Goal: Check status: Check status

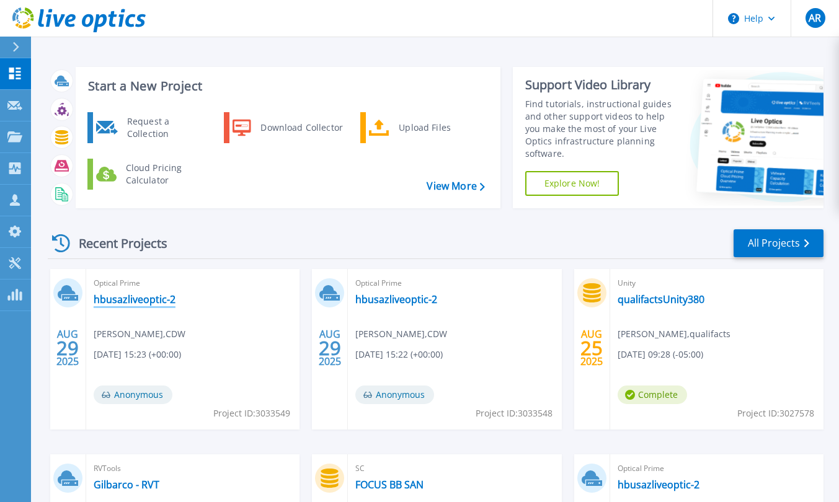
click at [137, 303] on link "hbusazliveoptic-2" at bounding box center [135, 299] width 82 height 12
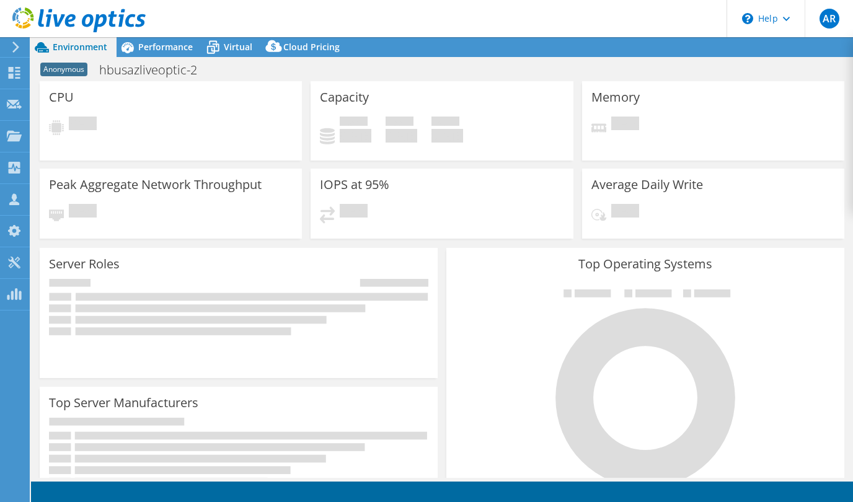
select select "USD"
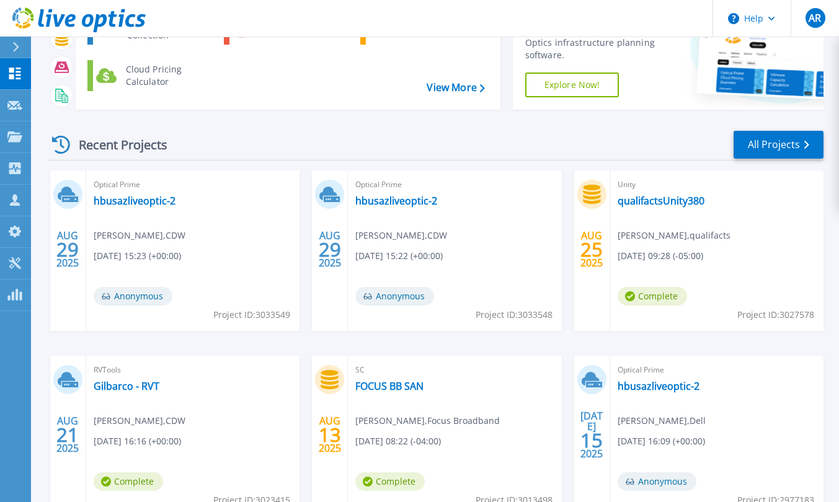
scroll to position [185, 0]
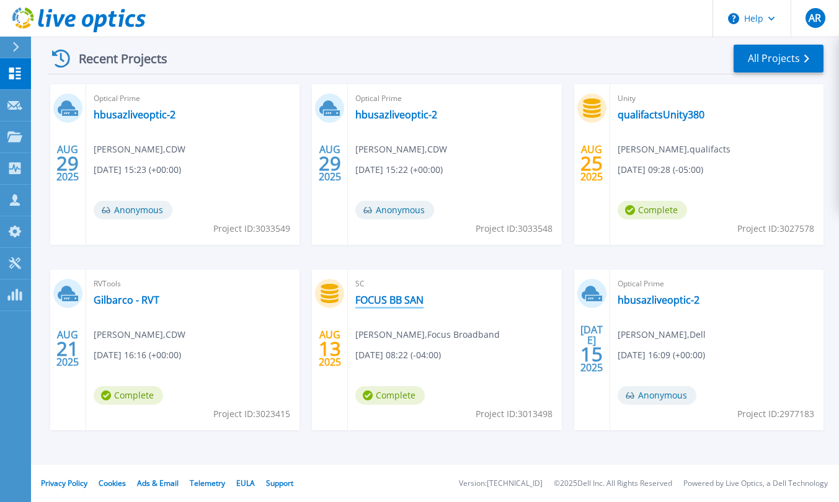
click at [391, 300] on link "FOCUS BB SAN" at bounding box center [389, 300] width 68 height 12
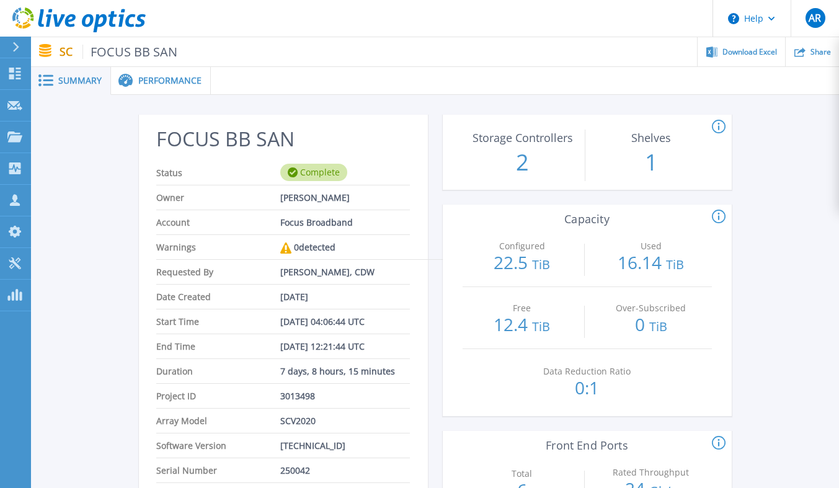
click at [143, 69] on div "Performance" at bounding box center [161, 81] width 100 height 28
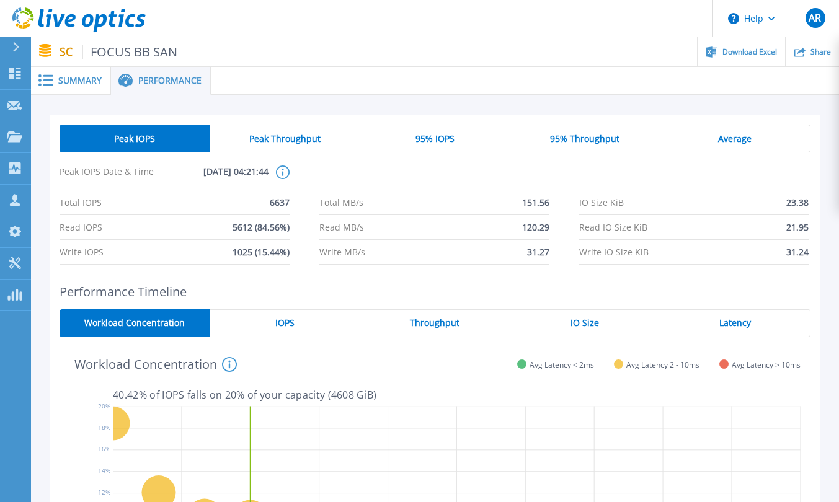
click at [275, 142] on span "Peak Throughput" at bounding box center [284, 139] width 71 height 10
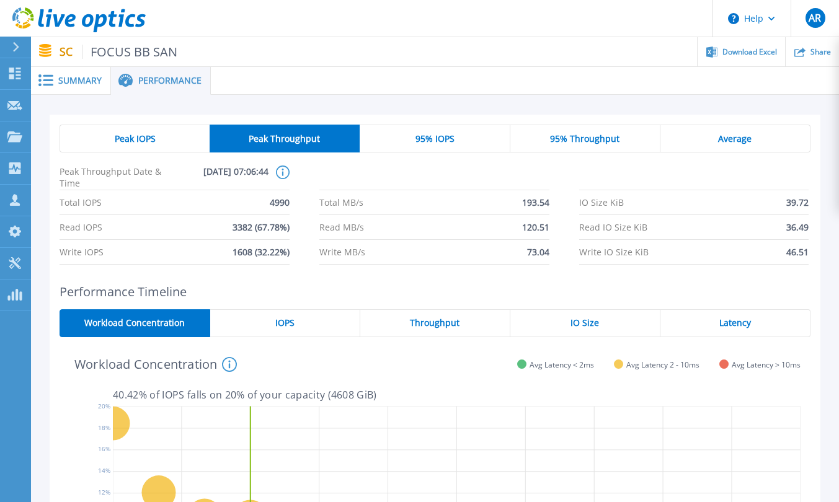
click at [412, 141] on div "95% IOPS" at bounding box center [435, 139] width 150 height 28
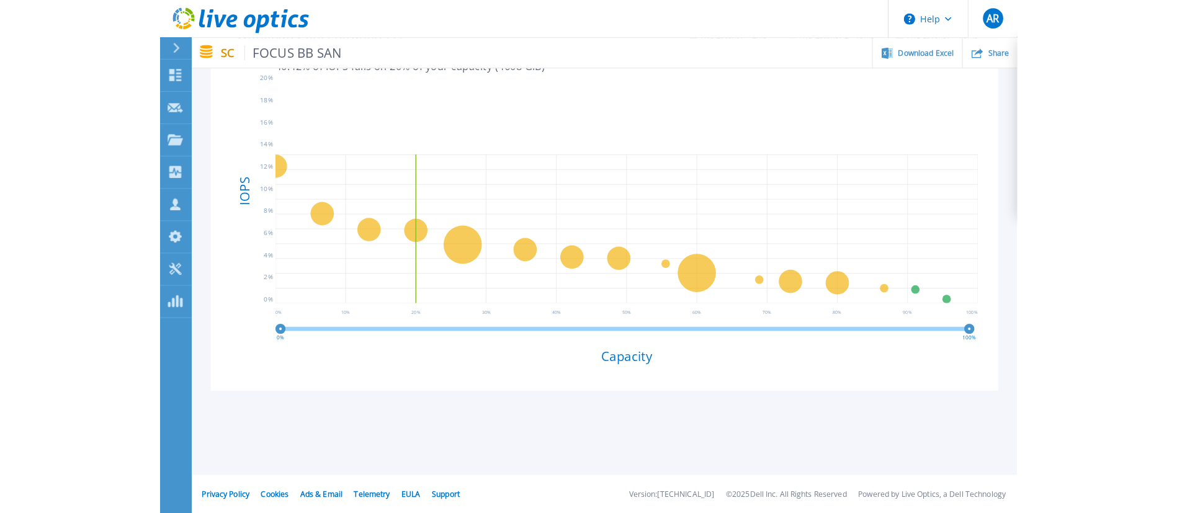
scroll to position [319, 0]
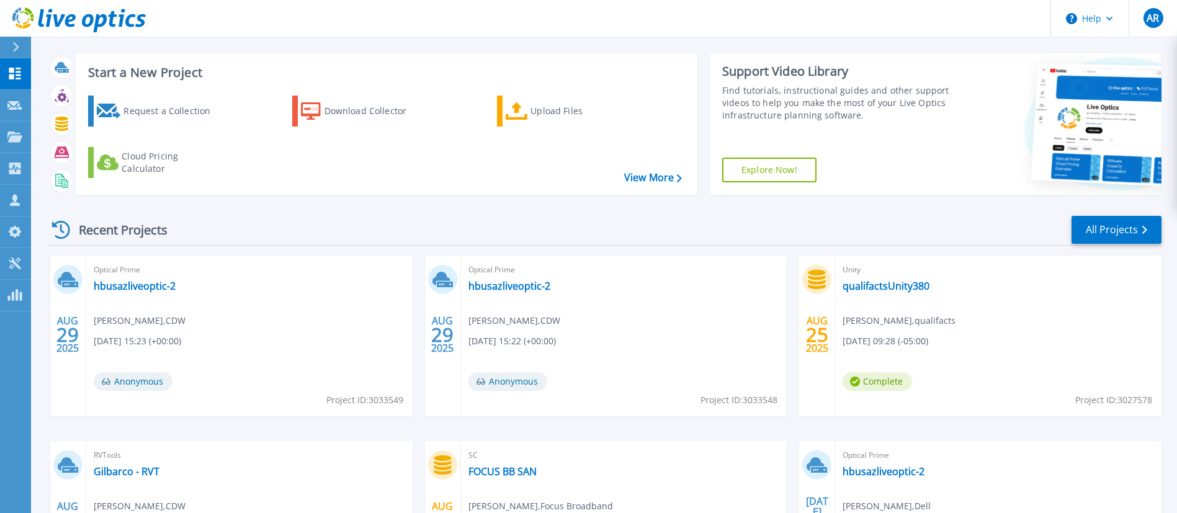
scroll to position [174, 0]
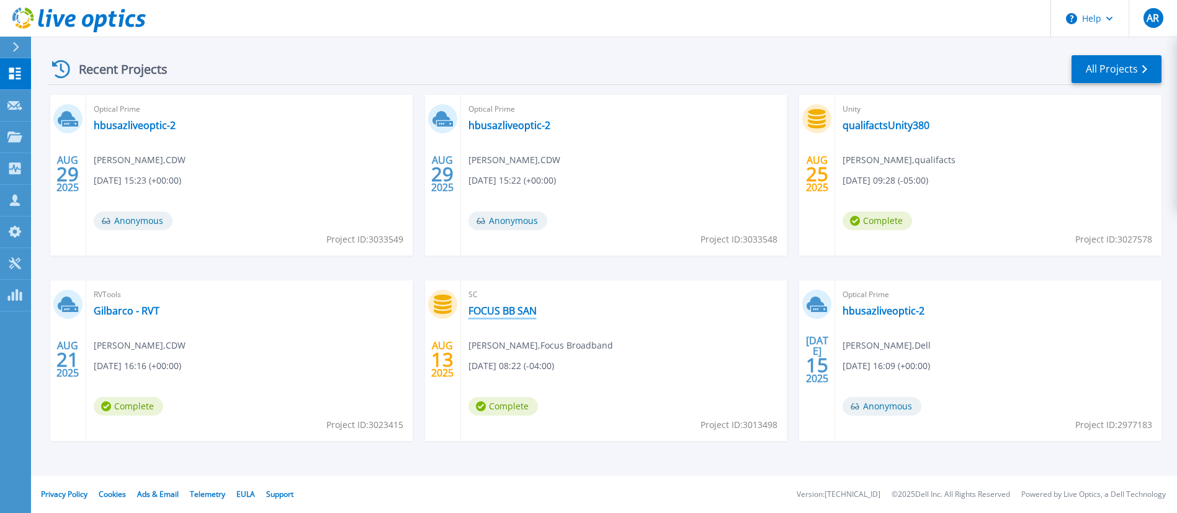
click at [501, 314] on link "FOCUS BB SAN" at bounding box center [502, 311] width 68 height 12
